Goal: Transaction & Acquisition: Purchase product/service

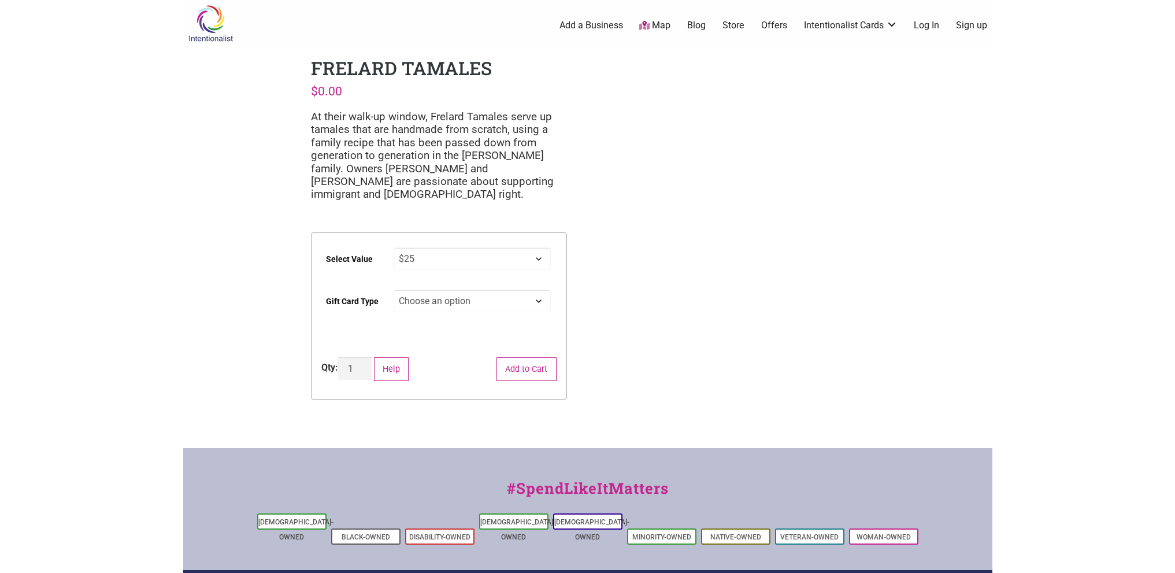
select select "$25"
select select "Digital"
click at [394, 290] on select "Choose an option Digital Physical" at bounding box center [472, 301] width 157 height 23
click at [516, 365] on button "Add to Cart" at bounding box center [526, 369] width 60 height 24
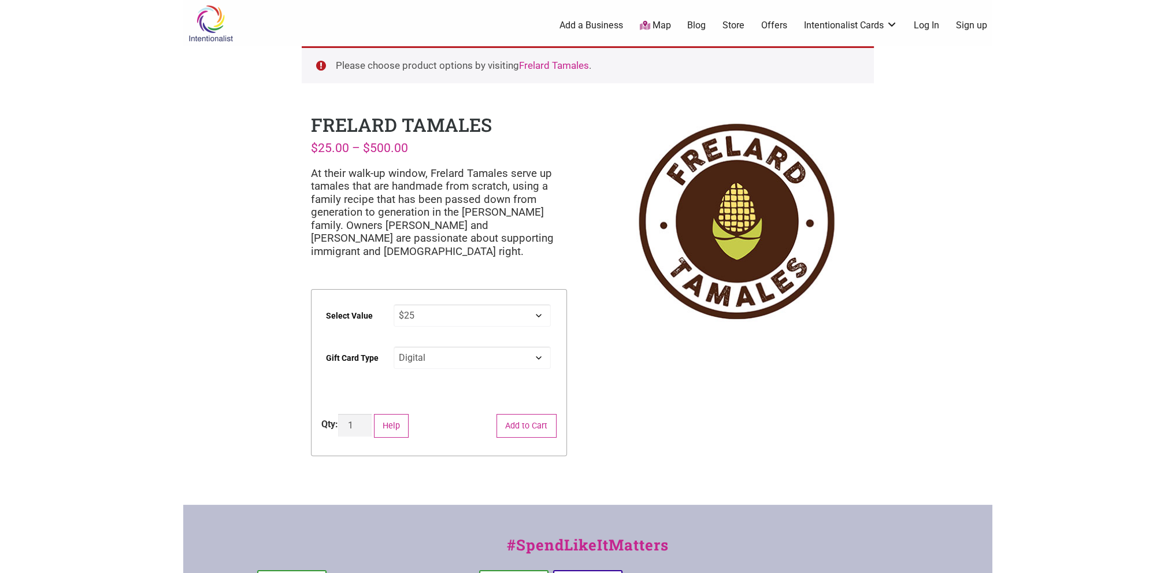
select select
click at [608, 143] on img at bounding box center [736, 221] width 256 height 218
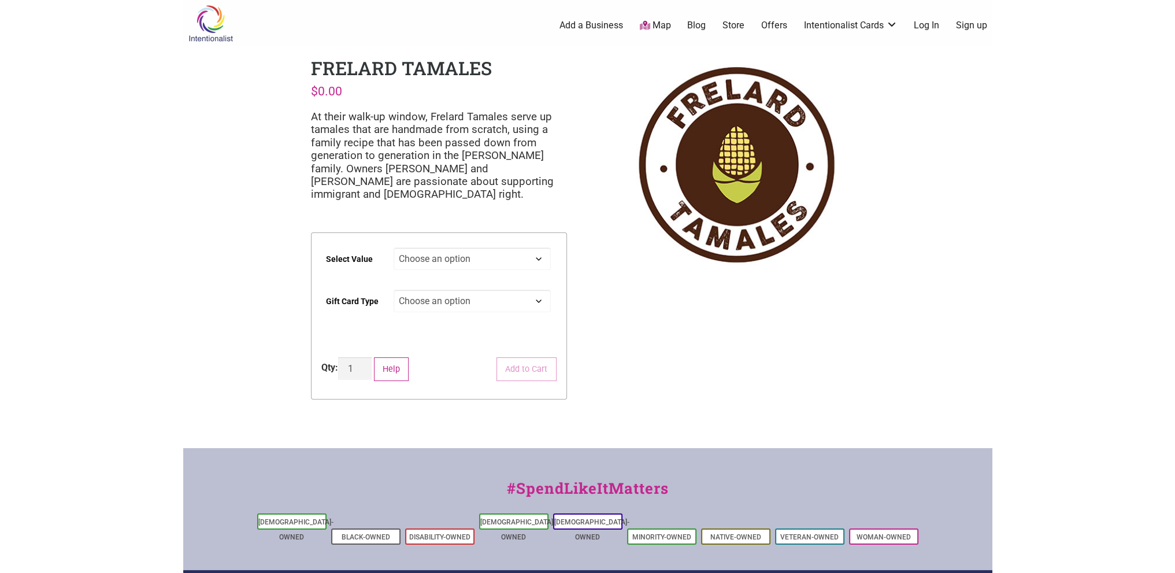
click at [455, 257] on select "Choose an option $25 $50 $100 $200 $500" at bounding box center [472, 258] width 157 height 23
click at [394, 247] on select "Choose an option $25 $50 $100 $200 $500" at bounding box center [472, 258] width 157 height 23
select select "$25"
click at [439, 298] on select "Choose an option Physical" at bounding box center [472, 301] width 157 height 23
select select "Physical"
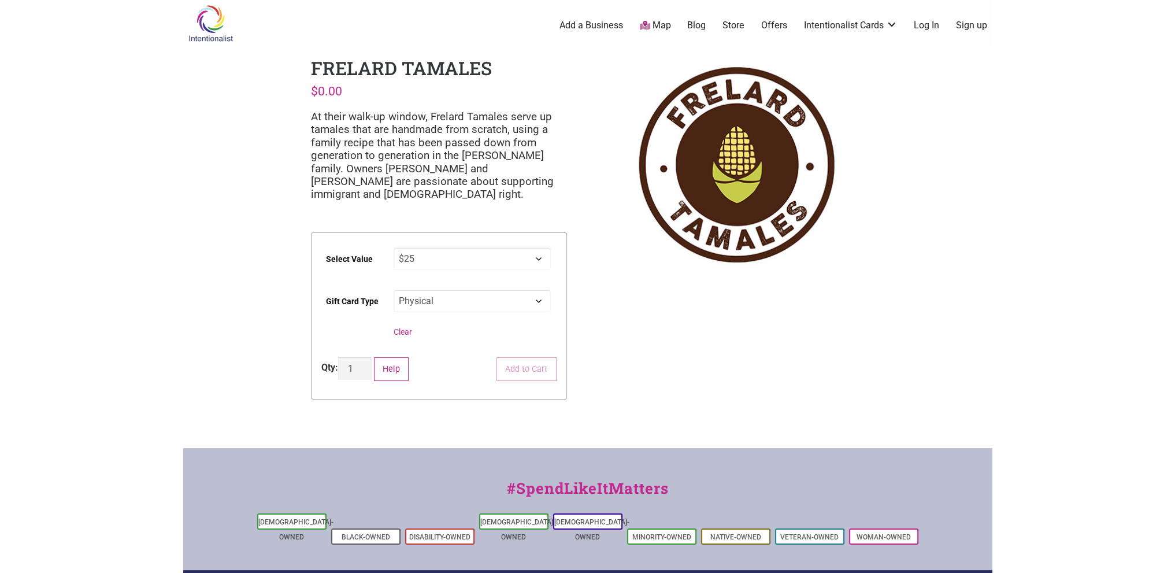
click at [394, 290] on select "Choose an option Physical" at bounding box center [472, 301] width 157 height 23
select select "$25"
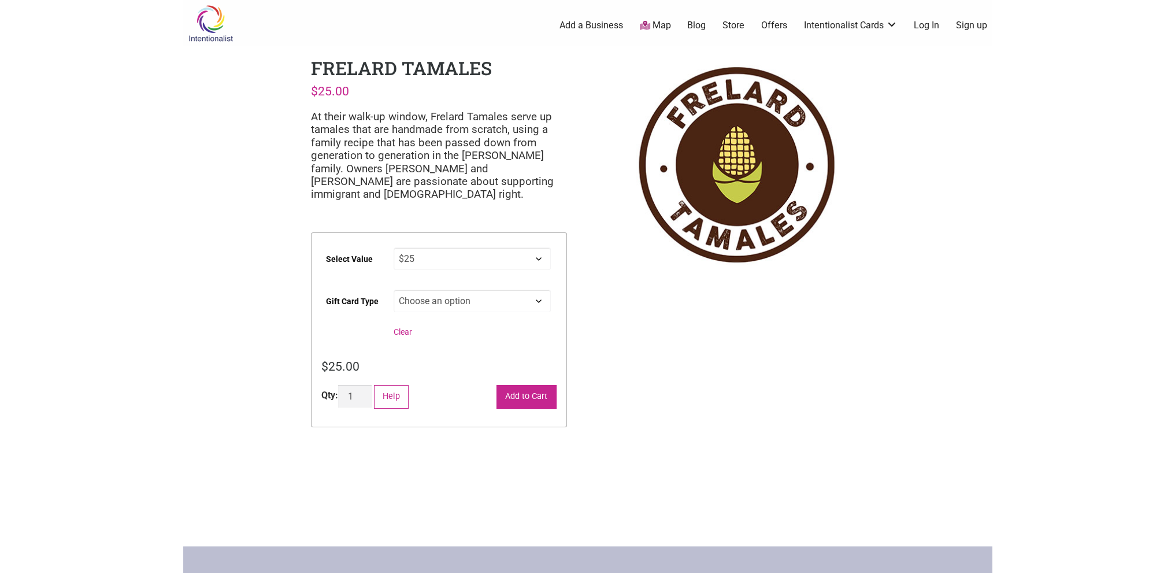
click at [538, 397] on button "Add to Cart" at bounding box center [526, 397] width 60 height 24
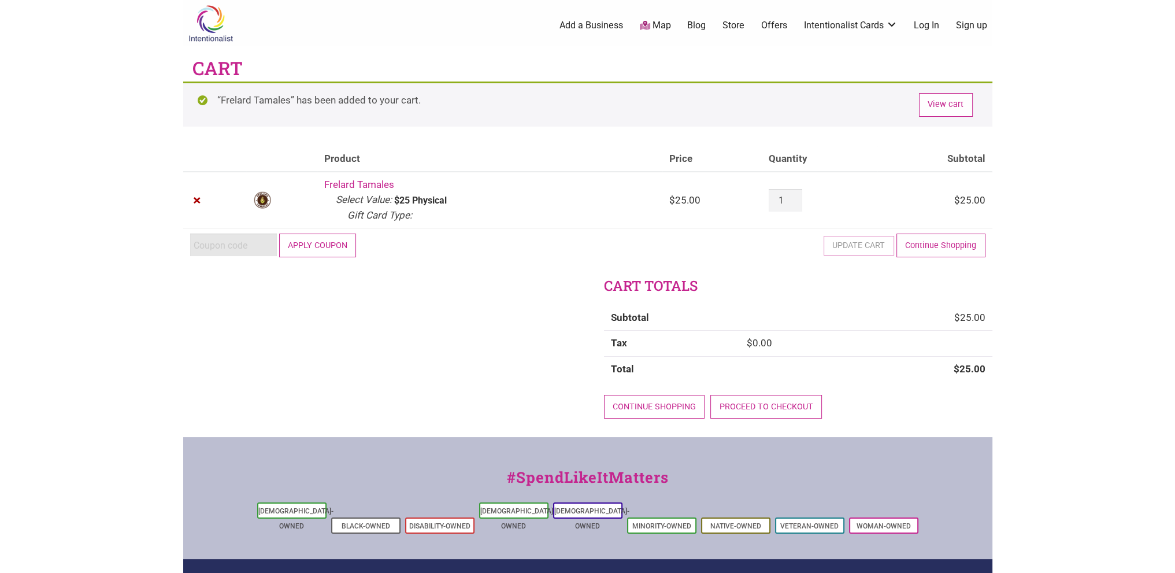
click at [212, 244] on input "Coupon:" at bounding box center [233, 244] width 87 height 23
paste input "2025JUNTOS"
type input "2025JUNTOS"
click at [314, 246] on button "Apply coupon" at bounding box center [317, 245] width 77 height 24
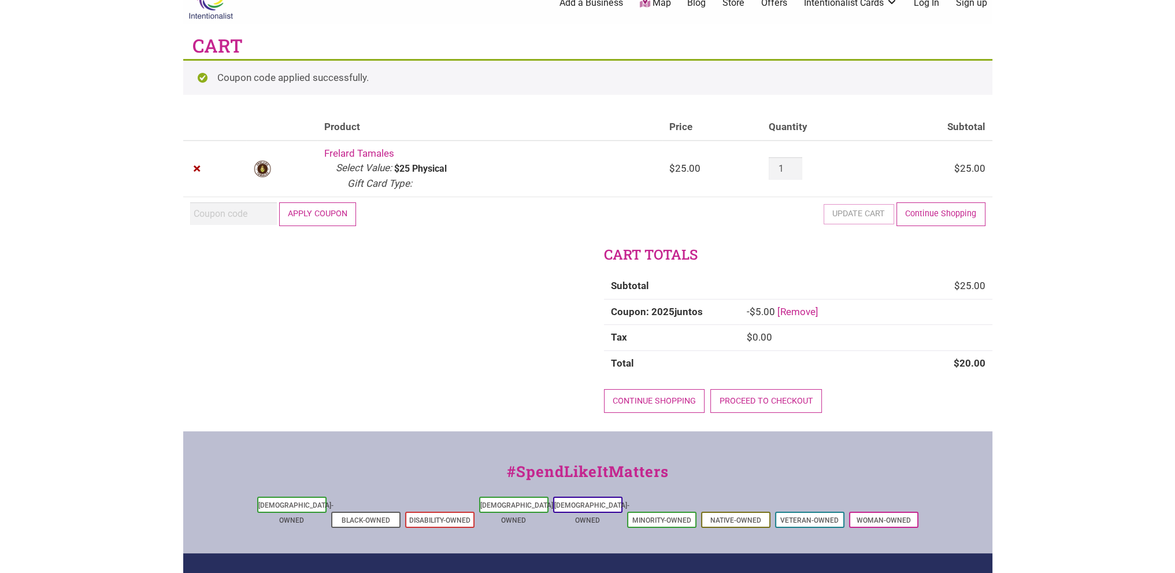
scroll to position [23, 0]
click at [734, 404] on link "Proceed to checkout" at bounding box center [766, 400] width 112 height 24
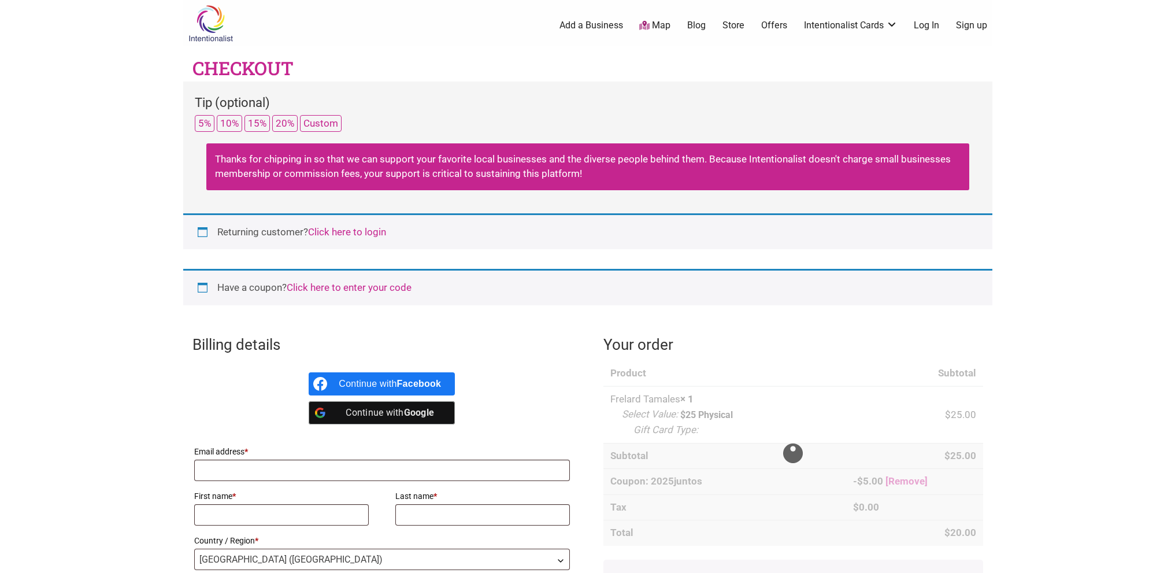
select select "WA"
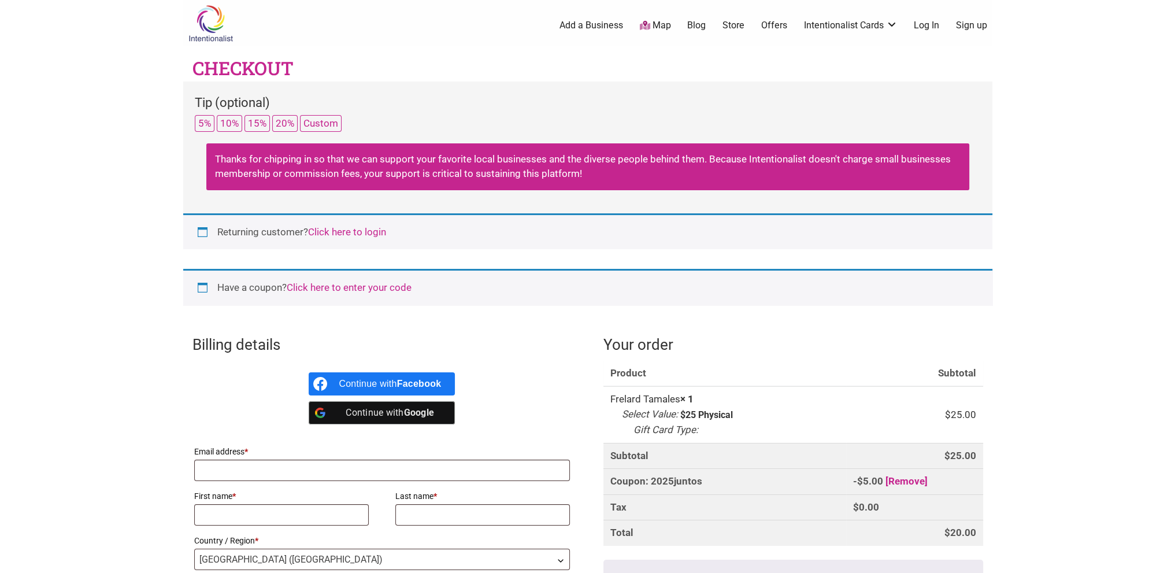
click at [199, 287] on div "Have a coupon? Click here to enter your code" at bounding box center [587, 287] width 809 height 36
click at [201, 113] on div "Tip (optional)" at bounding box center [588, 104] width 786 height 22
click at [202, 127] on button "5%" at bounding box center [205, 123] width 20 height 17
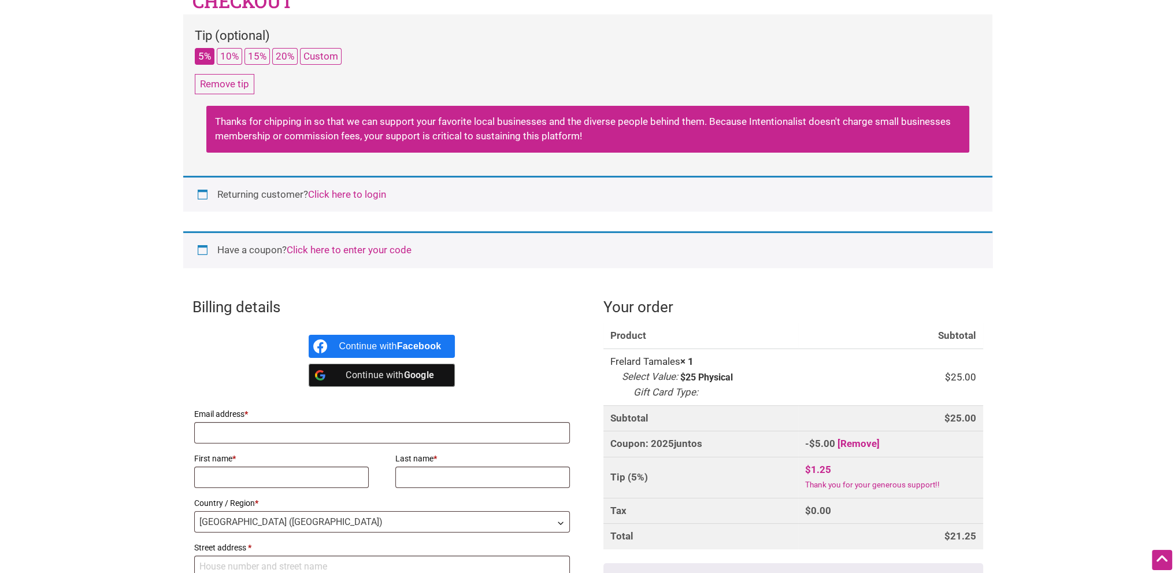
scroll to position [58, 0]
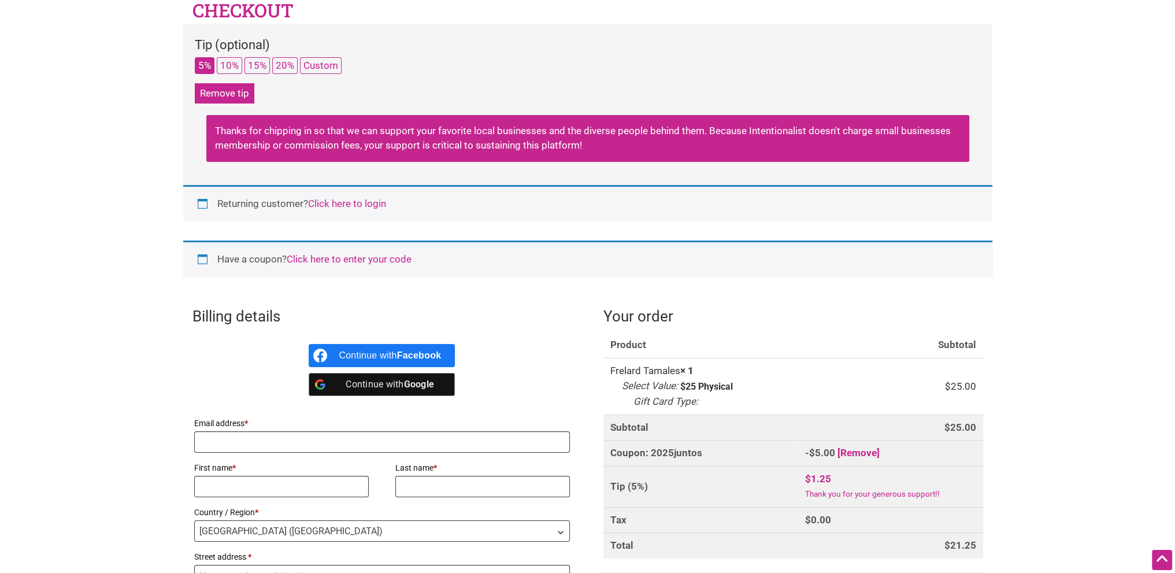
click at [205, 92] on button "Remove tip" at bounding box center [225, 93] width 60 height 20
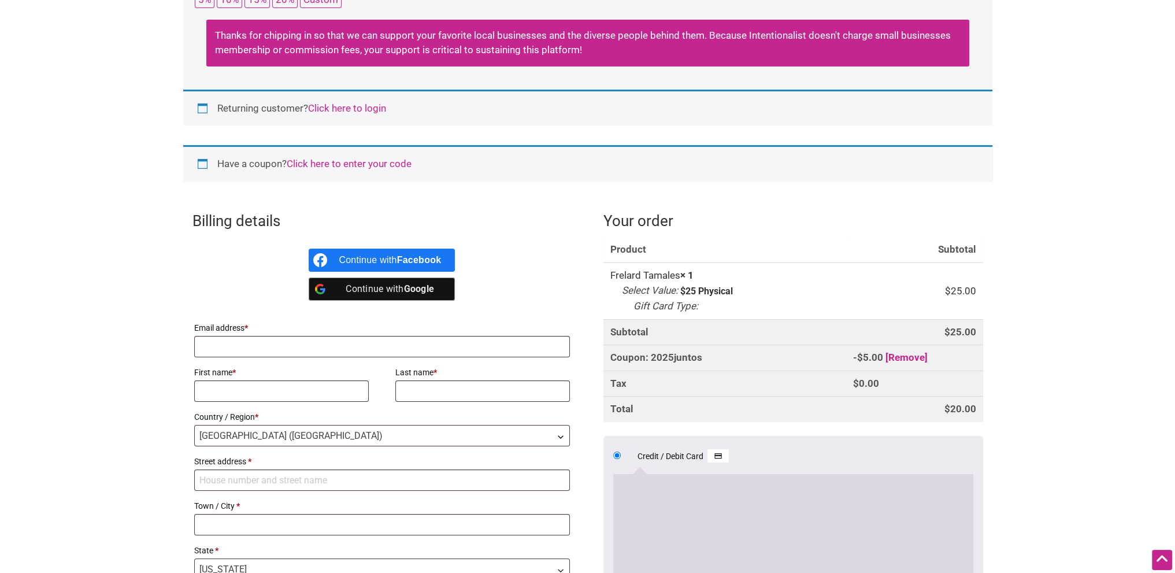
scroll to position [231, 0]
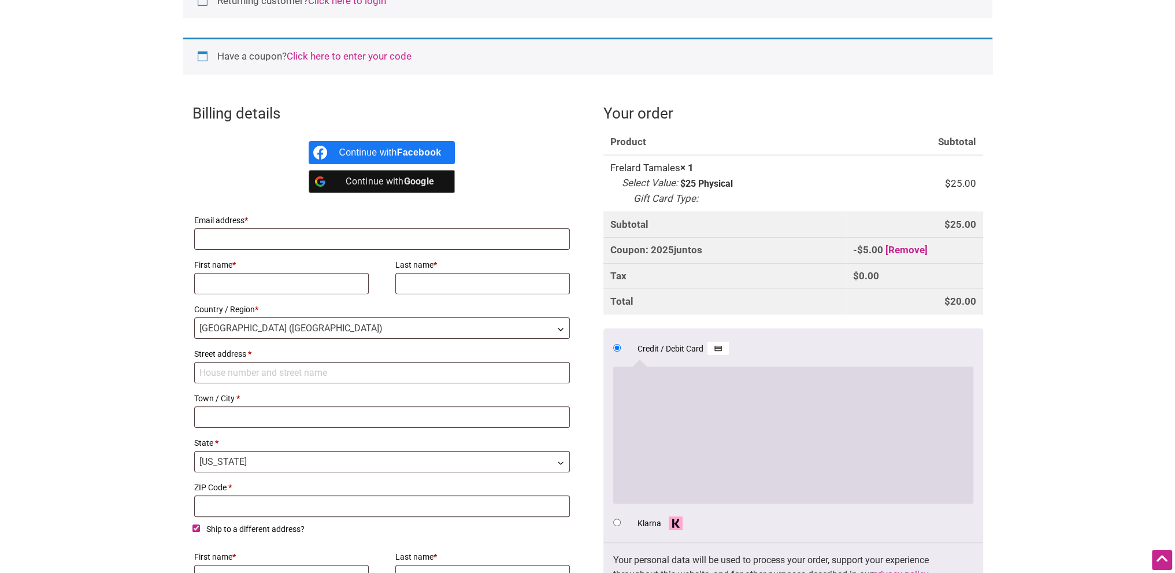
click at [441, 222] on label "Email address *" at bounding box center [382, 220] width 376 height 16
click at [441, 228] on input "Email address *" at bounding box center [382, 238] width 376 height 21
click at [446, 231] on input "Email address *" at bounding box center [382, 238] width 376 height 21
type input "[EMAIL_ADDRESS][DOMAIN_NAME]"
type input "[PERSON_NAME]"
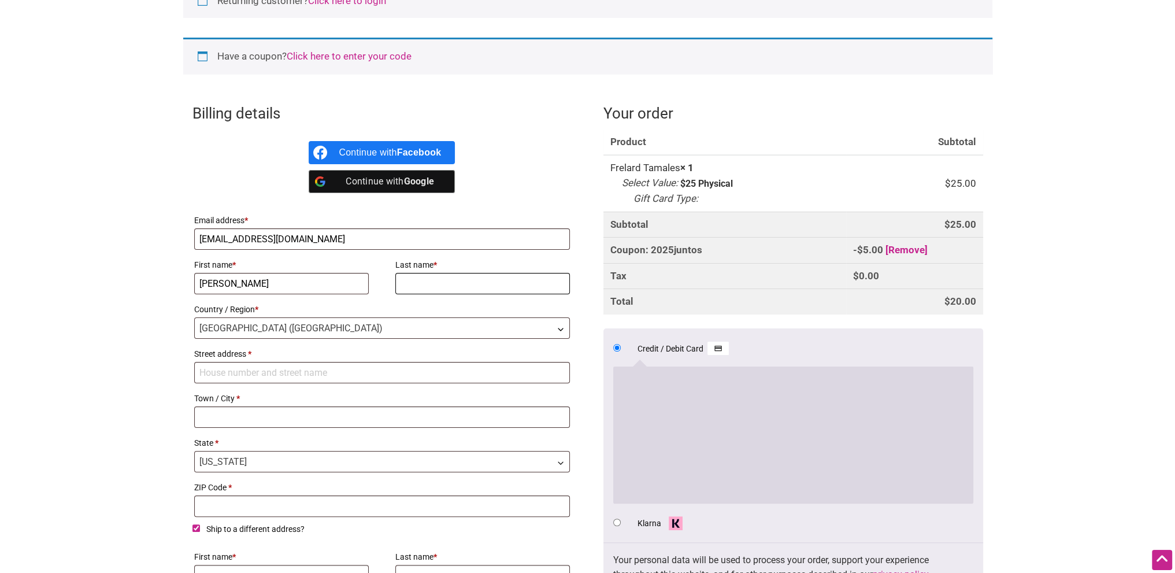
type input "[PERSON_NAME]"
type input "[STREET_ADDRESS]"
type input "[GEOGRAPHIC_DATA]"
type input "98107"
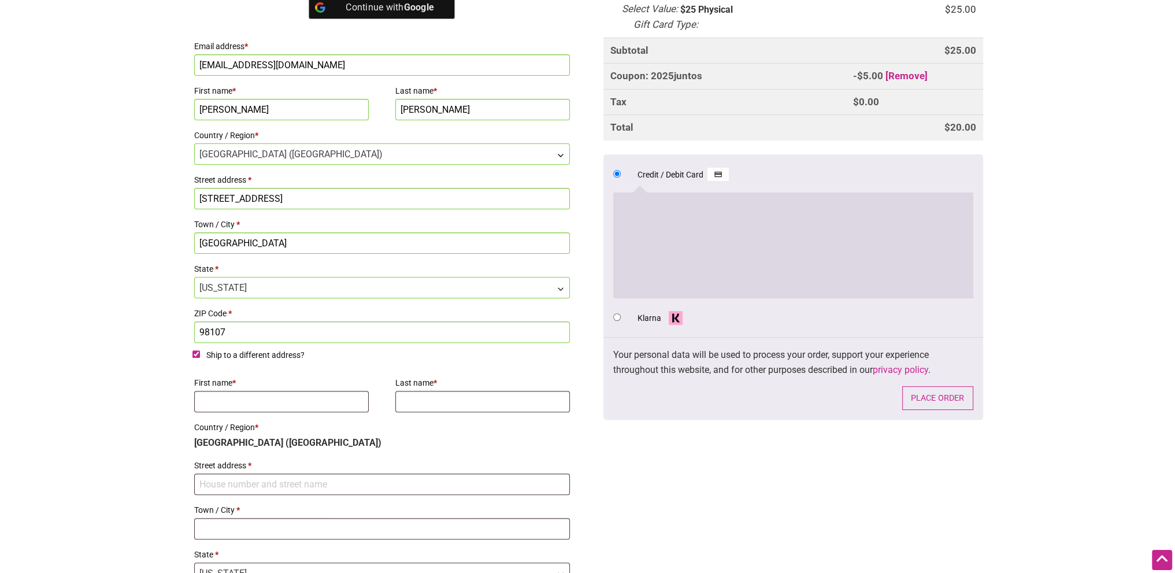
scroll to position [462, 0]
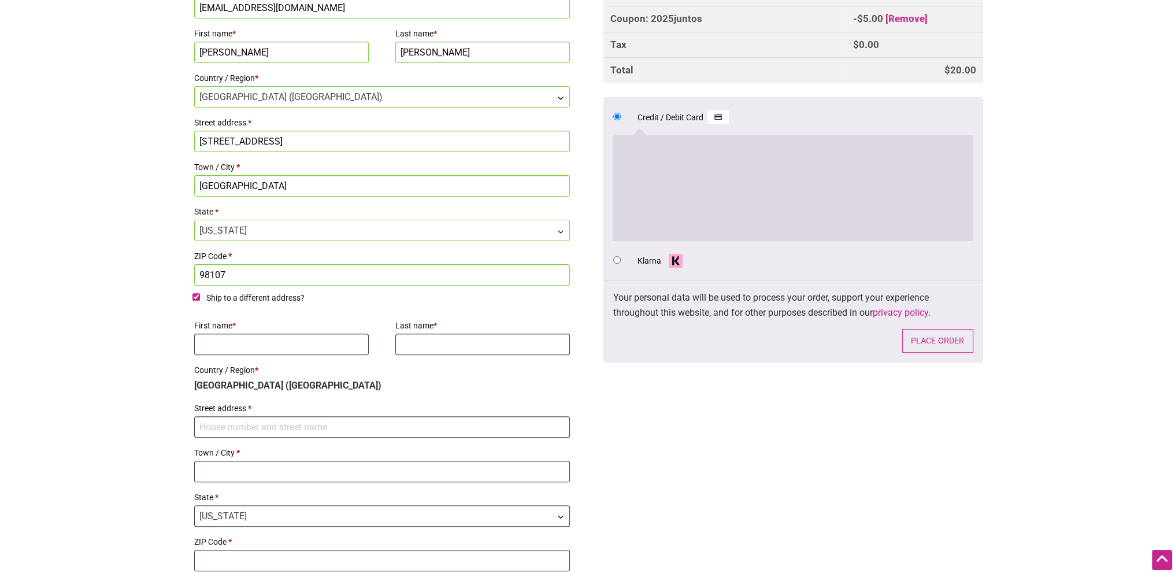
click at [195, 293] on input "Ship to a different address?" at bounding box center [196, 297] width 8 height 8
checkbox input "false"
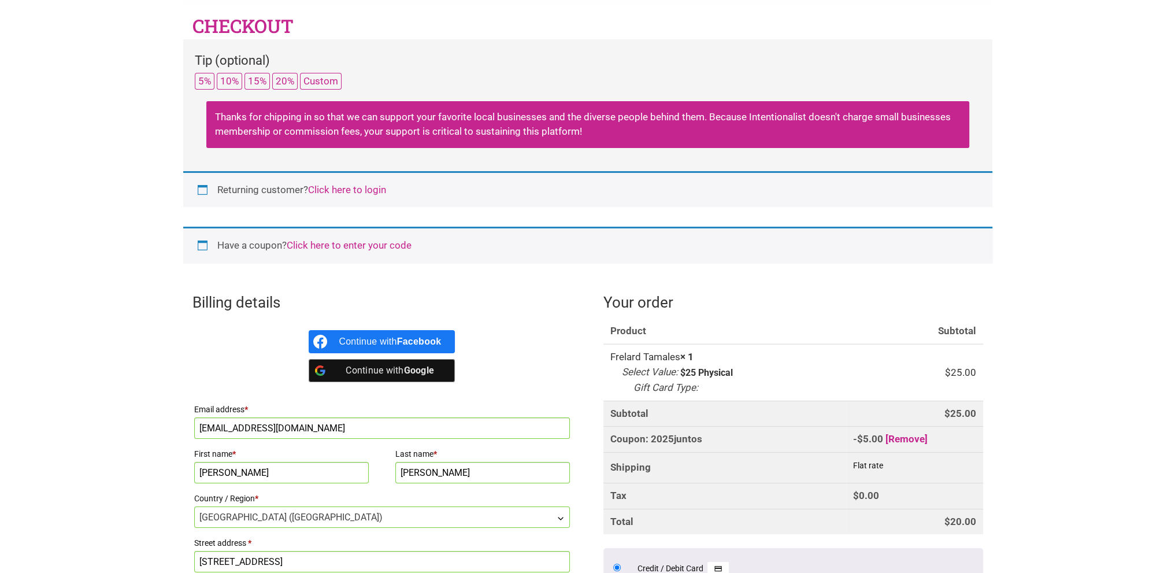
scroll to position [0, 0]
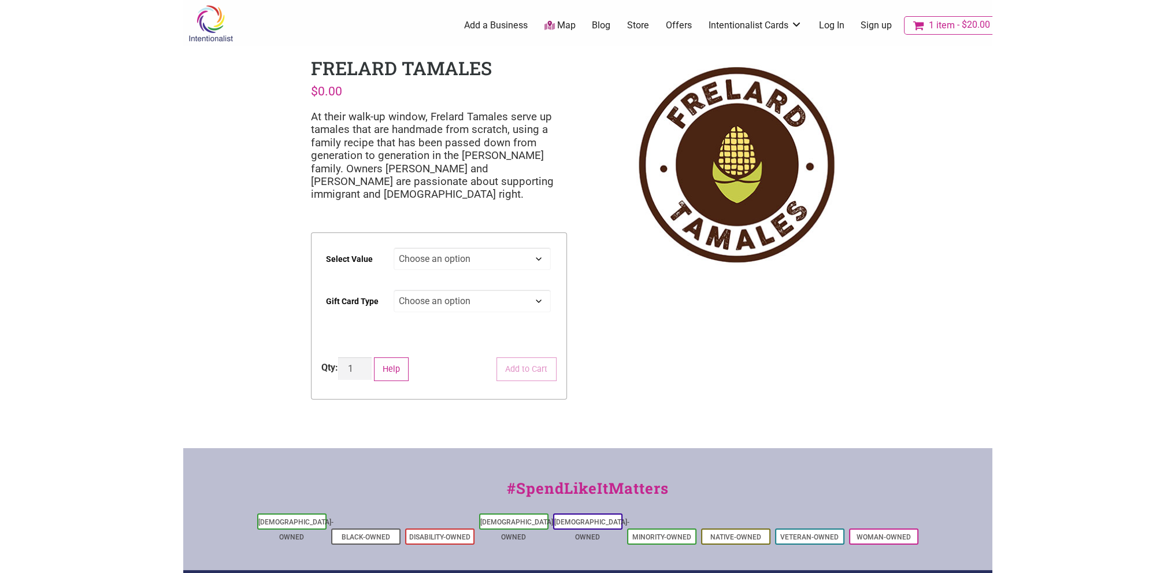
click at [525, 263] on select "Choose an option $25 $50 $100 $200 $500" at bounding box center [472, 258] width 157 height 23
click at [394, 247] on select "Choose an option $25 $50 $100 $200 $500" at bounding box center [472, 258] width 157 height 23
select select "$25"
click at [504, 298] on select "Choose an option Physical" at bounding box center [472, 301] width 157 height 23
select select "Physical"
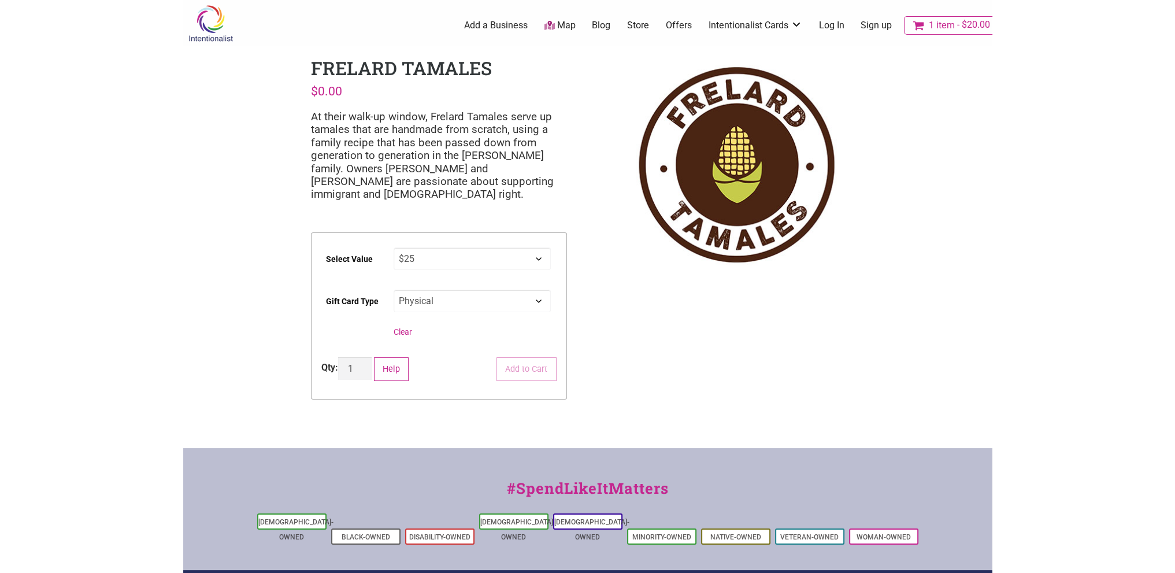
click at [394, 290] on select "Choose an option Physical" at bounding box center [472, 301] width 157 height 23
select select "$25"
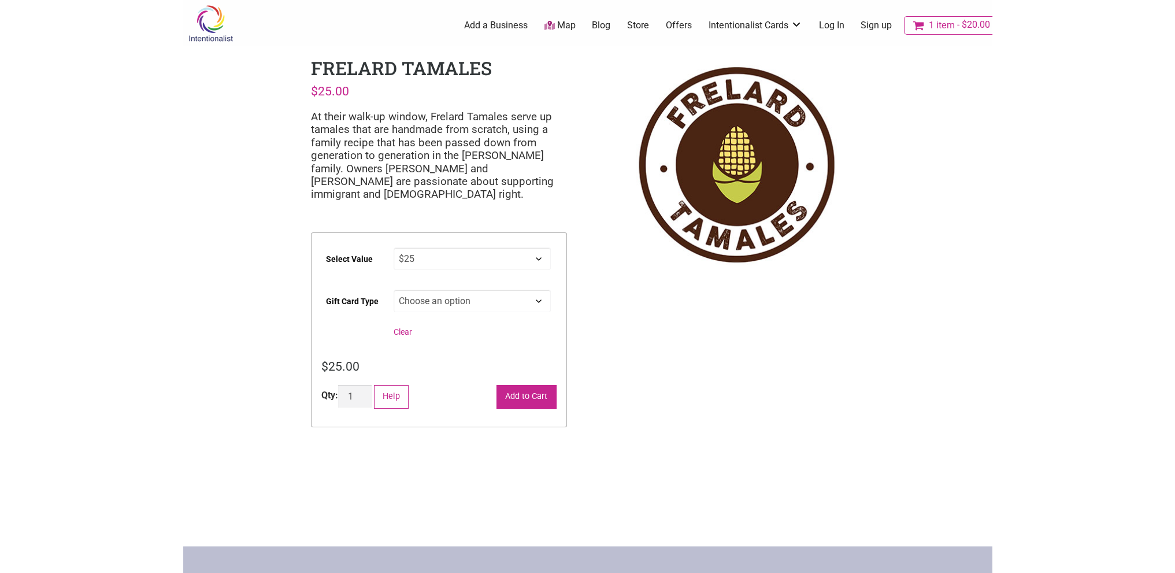
click at [511, 390] on button "Add to Cart" at bounding box center [526, 397] width 60 height 24
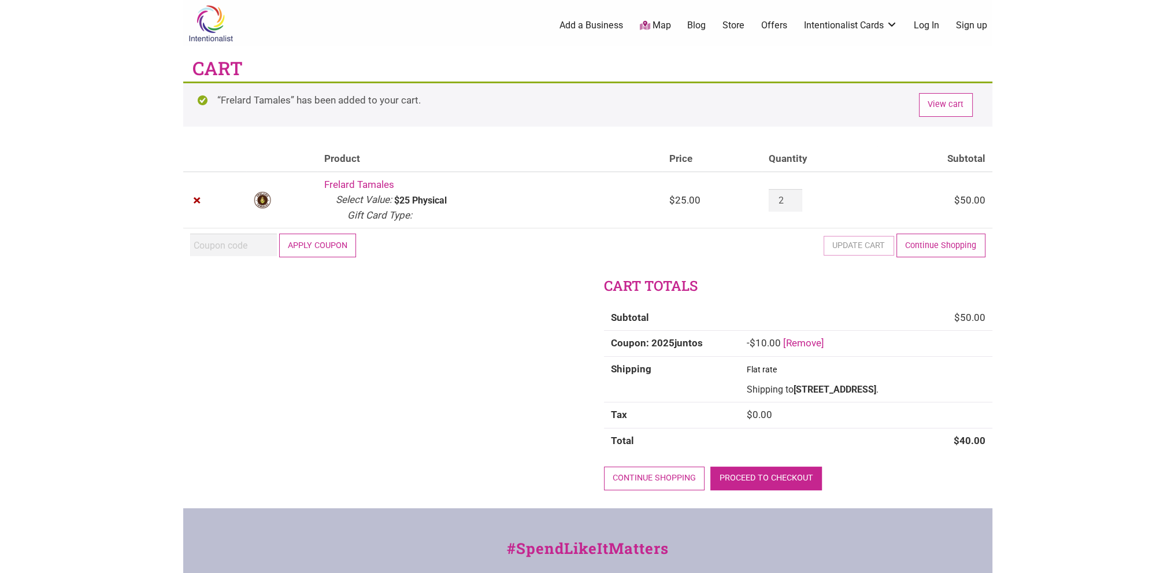
click at [767, 474] on link "Proceed to checkout" at bounding box center [766, 478] width 112 height 24
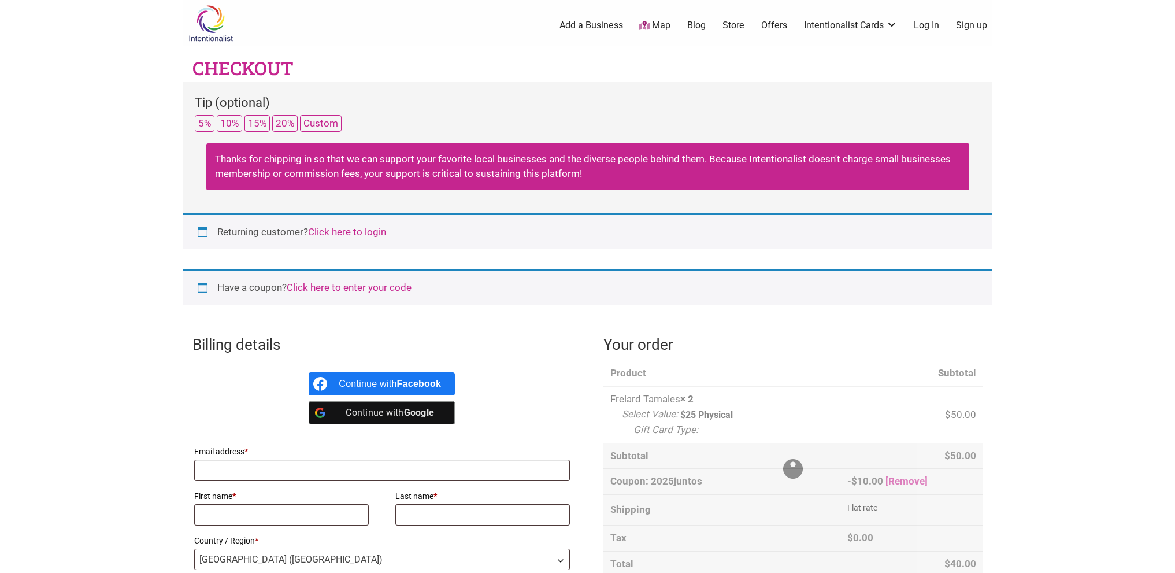
select select "WA"
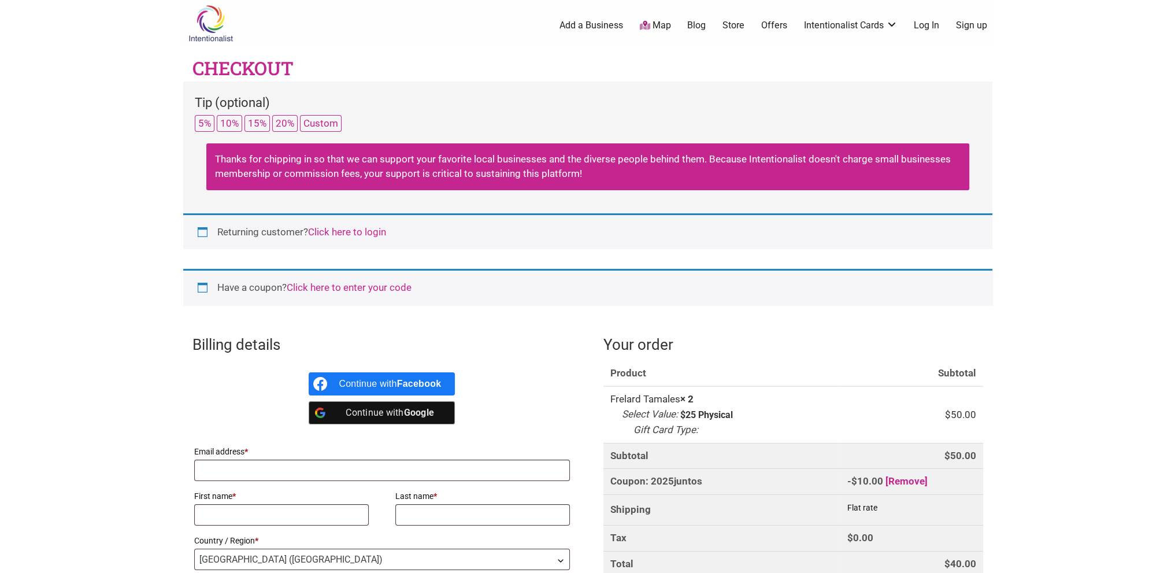
scroll to position [289, 0]
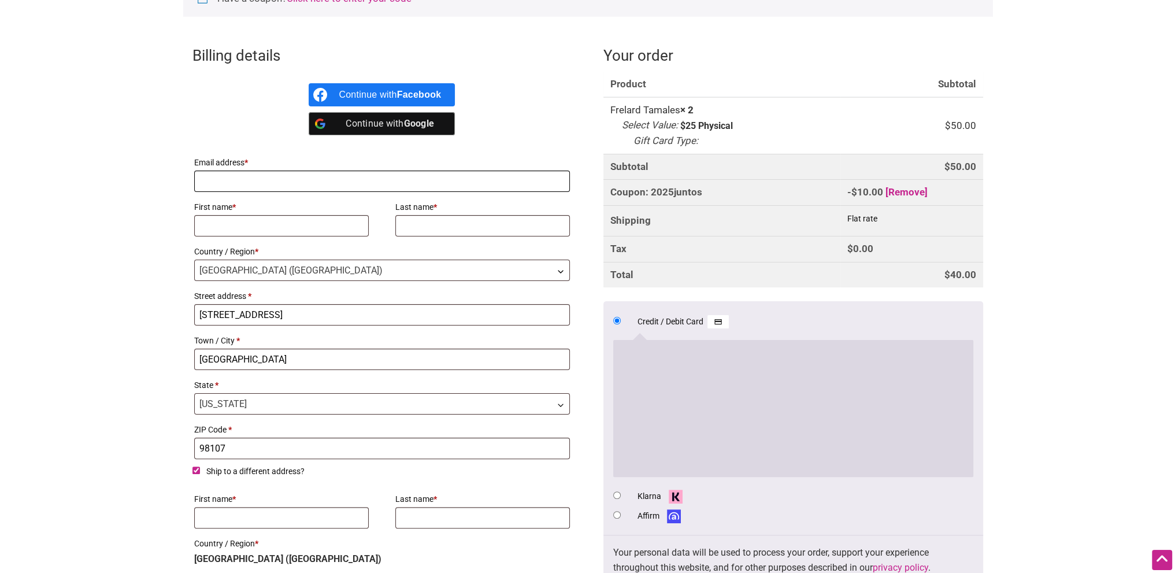
click at [231, 175] on input "Email address *" at bounding box center [382, 180] width 376 height 21
type input "[EMAIL_ADDRESS][DOMAIN_NAME]"
type input "[PERSON_NAME]"
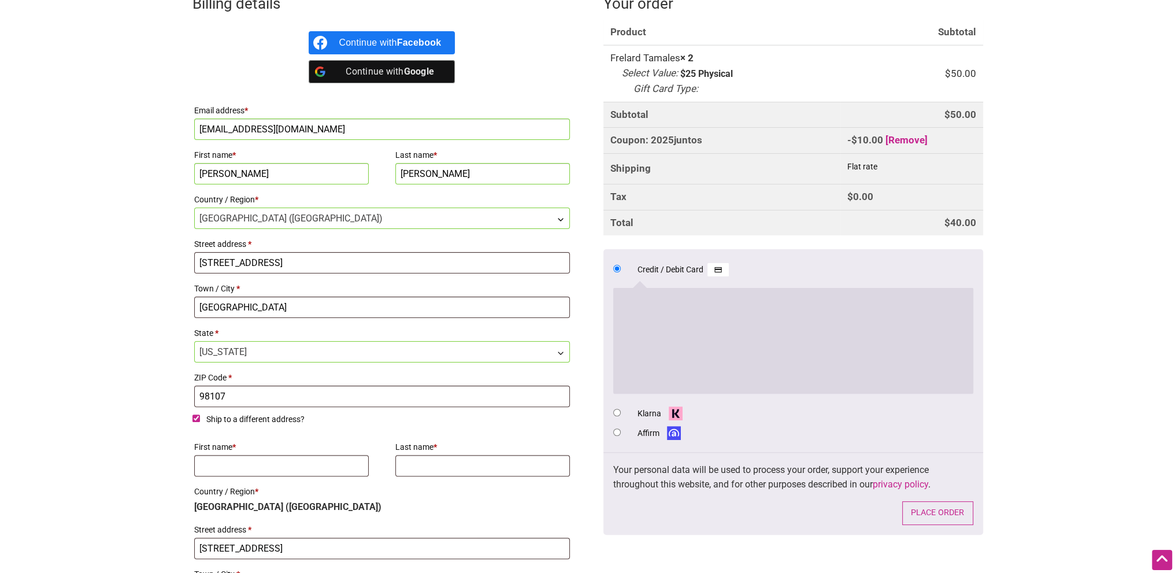
scroll to position [462, 0]
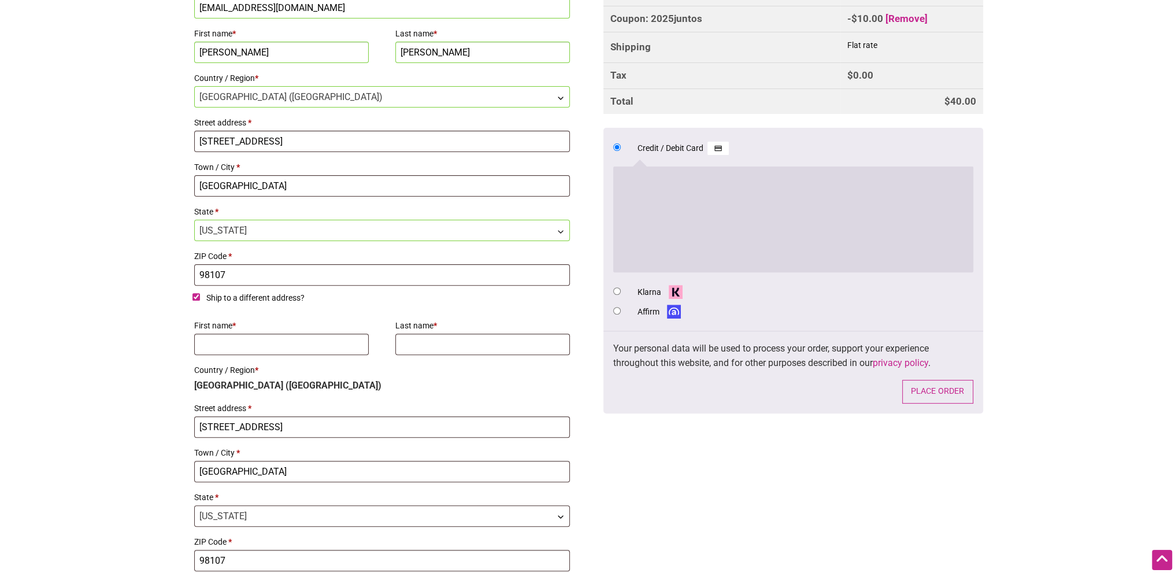
click at [194, 295] on input "Ship to a different address?" at bounding box center [196, 297] width 8 height 8
checkbox input "false"
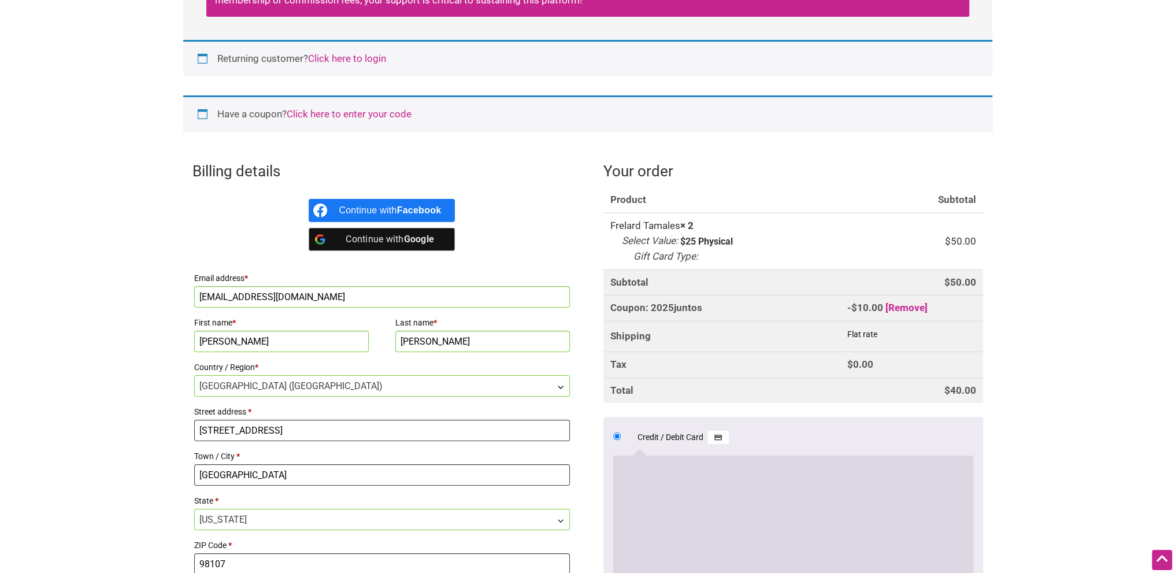
scroll to position [520, 0]
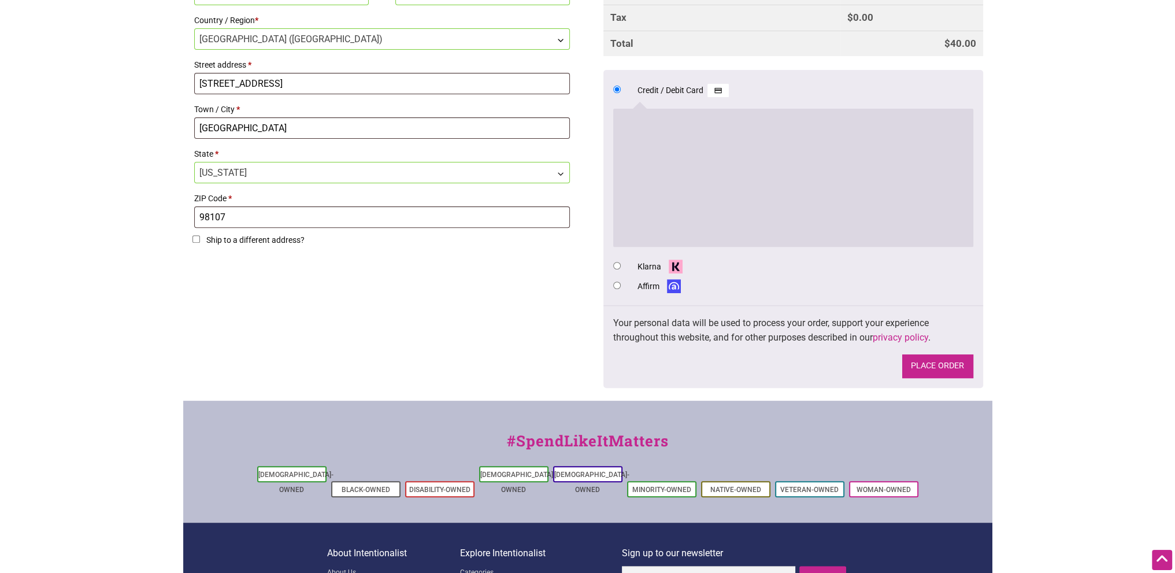
click at [925, 370] on button "Place order" at bounding box center [937, 366] width 71 height 24
